Goal: Task Accomplishment & Management: Complete application form

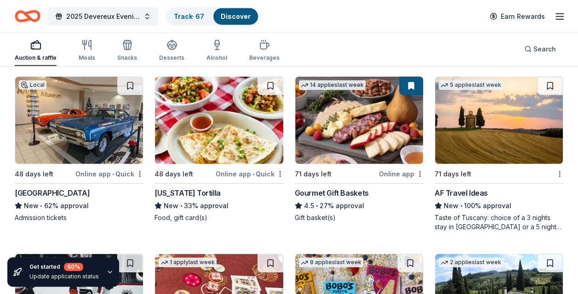
scroll to position [1287, 0]
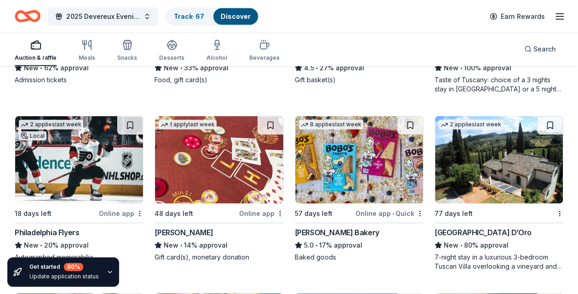
click at [484, 231] on div "[GEOGRAPHIC_DATA] D’Oro" at bounding box center [483, 232] width 97 height 11
click at [336, 227] on div "[PERSON_NAME] Bakery" at bounding box center [337, 232] width 85 height 11
click at [51, 230] on div "Philadelphia Flyers" at bounding box center [47, 232] width 64 height 11
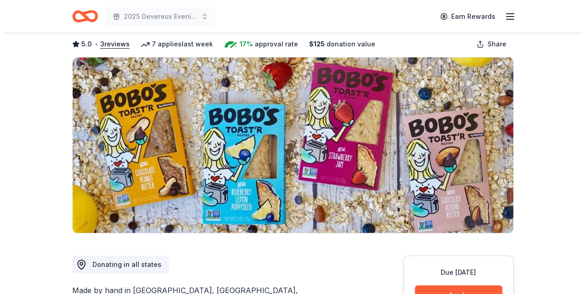
scroll to position [138, 0]
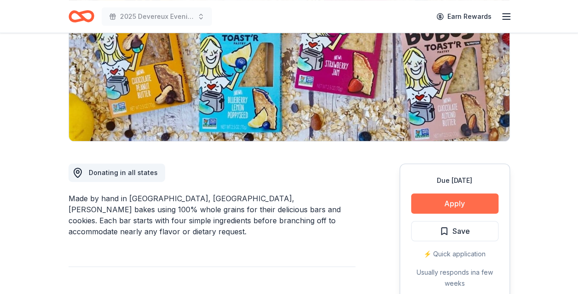
click at [452, 203] on button "Apply" at bounding box center [454, 204] width 87 height 20
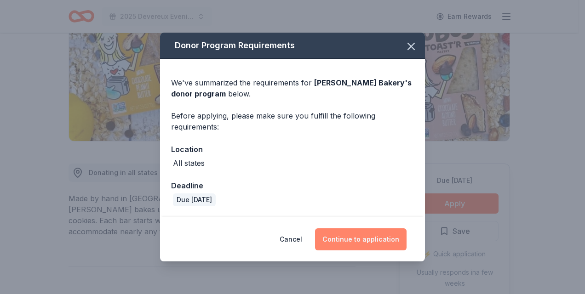
click at [355, 238] on button "Continue to application" at bounding box center [361, 240] width 92 height 22
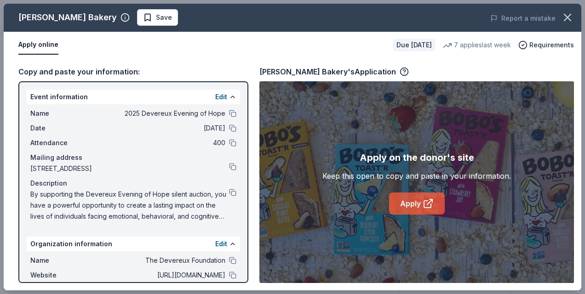
click at [413, 199] on link "Apply" at bounding box center [417, 204] width 56 height 22
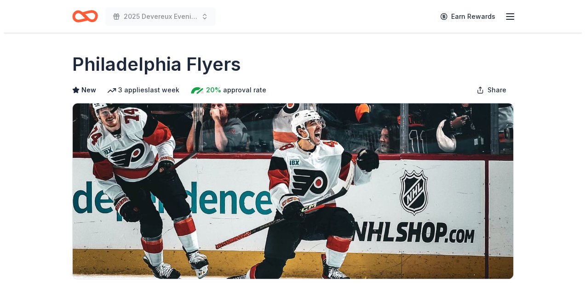
scroll to position [138, 0]
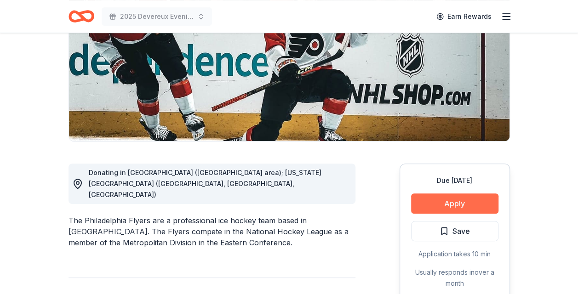
click at [446, 203] on button "Apply" at bounding box center [454, 204] width 87 height 20
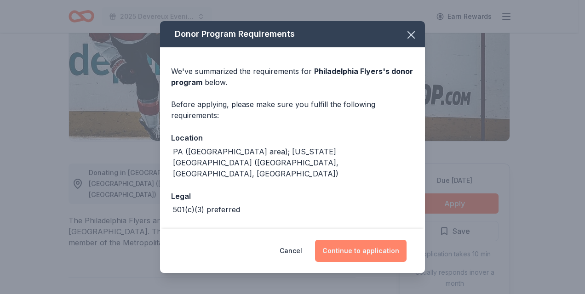
click at [369, 248] on button "Continue to application" at bounding box center [361, 251] width 92 height 22
